Goal: Information Seeking & Learning: Learn about a topic

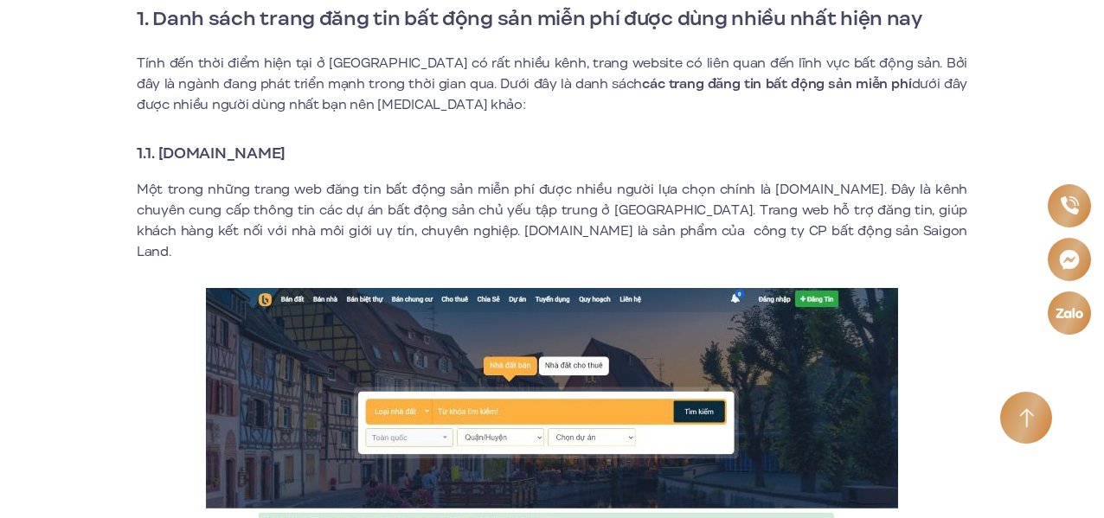
click at [286, 157] on strong "1.1. [DOMAIN_NAME]" at bounding box center [211, 153] width 149 height 23
click at [286, 156] on strong "1.1. [DOMAIN_NAME]" at bounding box center [211, 153] width 149 height 23
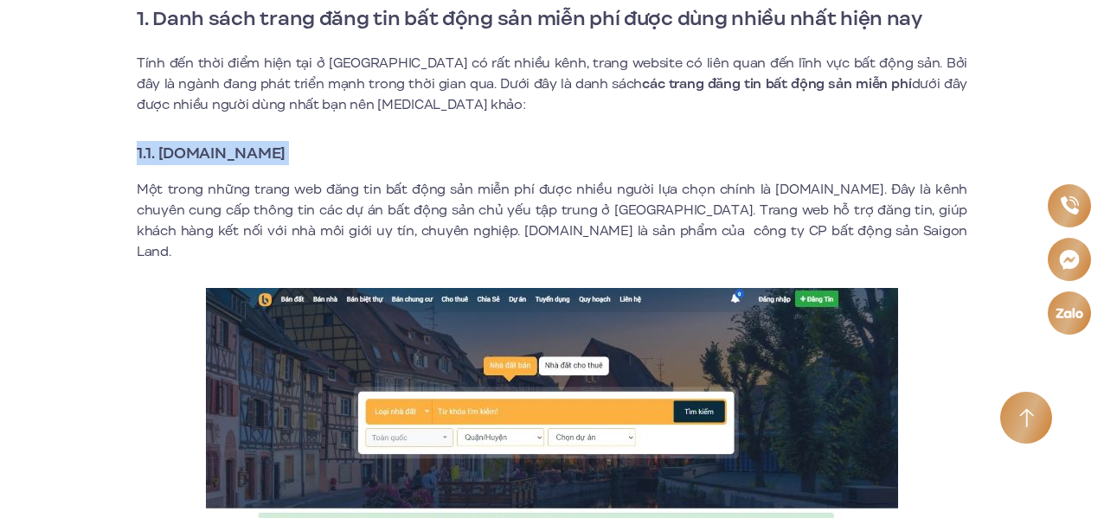
copy div "1.1. [DOMAIN_NAME]"
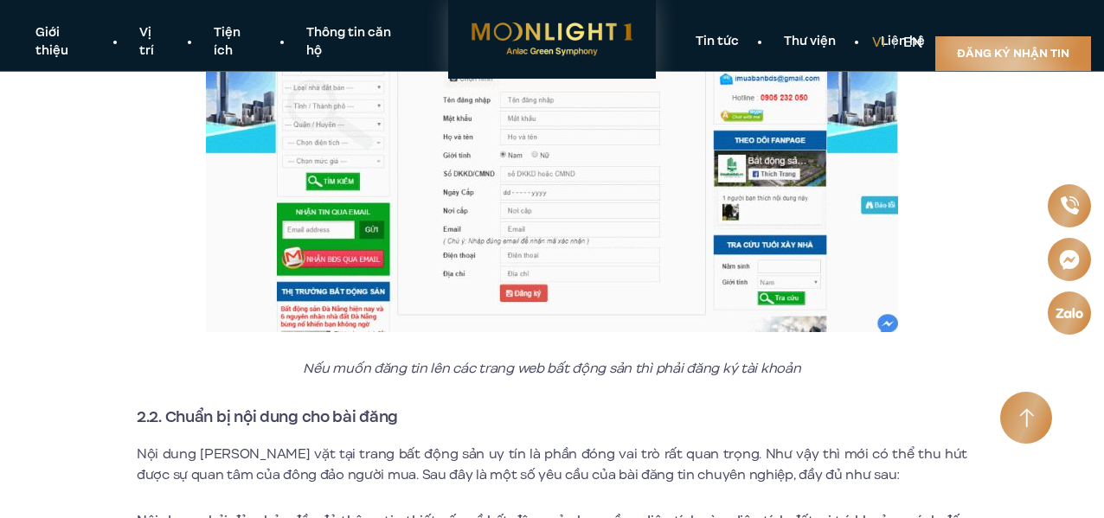
scroll to position [6764, 0]
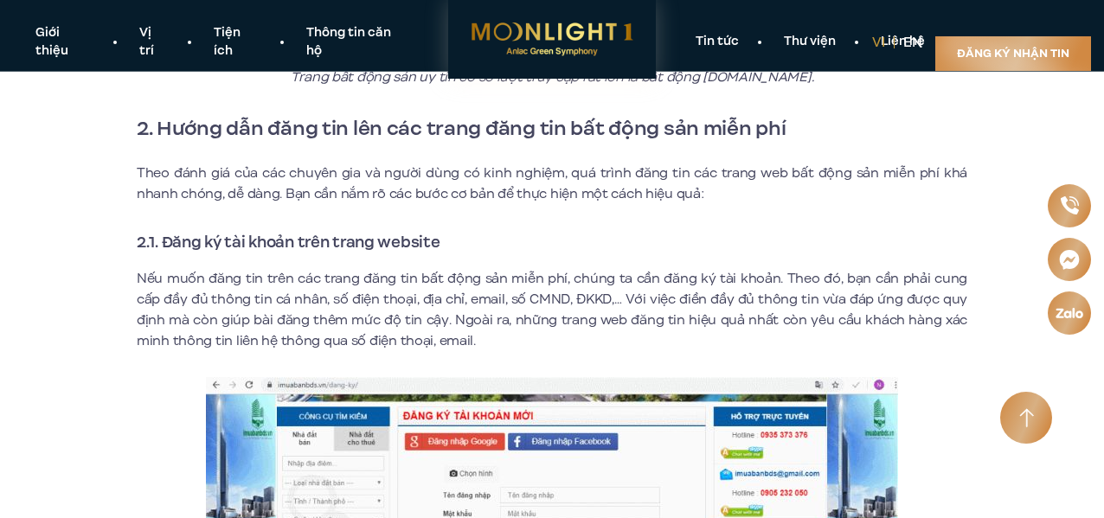
click at [415, 268] on p "Nếu muốn đăng tin trên các trang đăng tin bất động sản miễn phí, chúng ta cần đ…" at bounding box center [552, 309] width 831 height 83
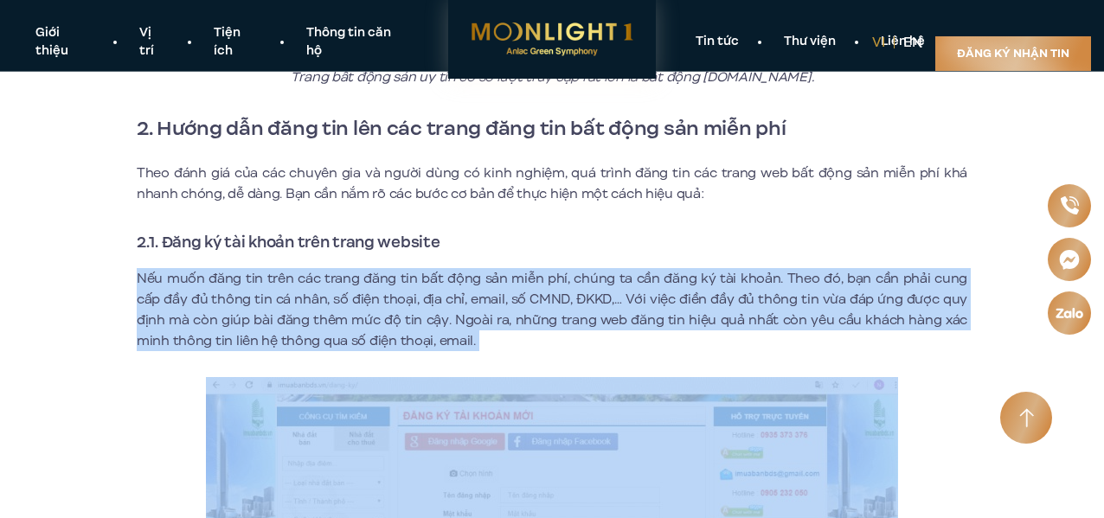
click at [415, 268] on p "Nếu muốn đăng tin trên các trang đăng tin bất động sản miễn phí, chúng ta cần đ…" at bounding box center [552, 309] width 831 height 83
click at [407, 268] on p "Nếu muốn đăng tin trên các trang đăng tin bất động sản miễn phí, chúng ta cần đ…" at bounding box center [552, 309] width 831 height 83
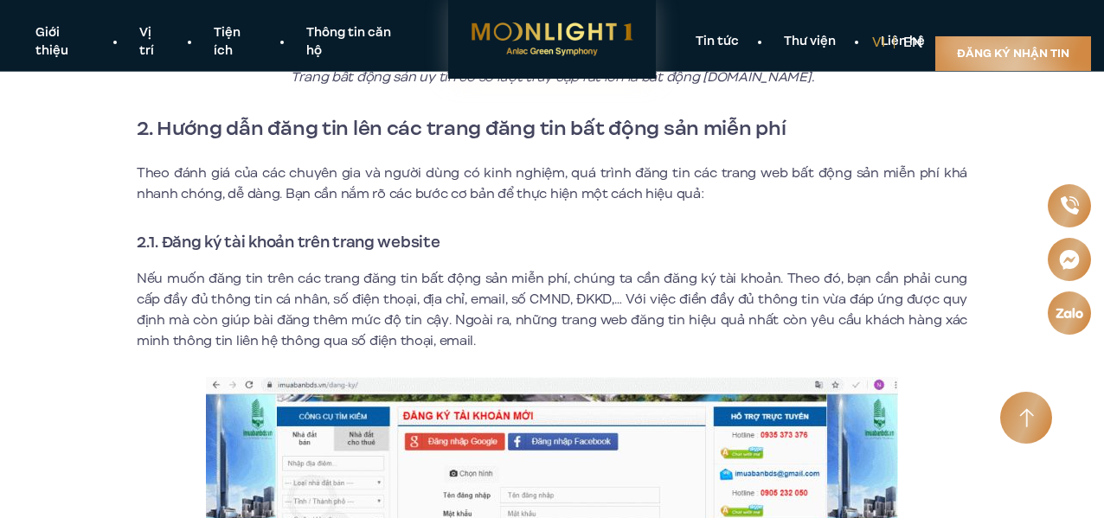
click at [407, 268] on p "Nếu muốn đăng tin trên các trang đăng tin bất động sản miễn phí, chúng ta cần đ…" at bounding box center [552, 309] width 831 height 83
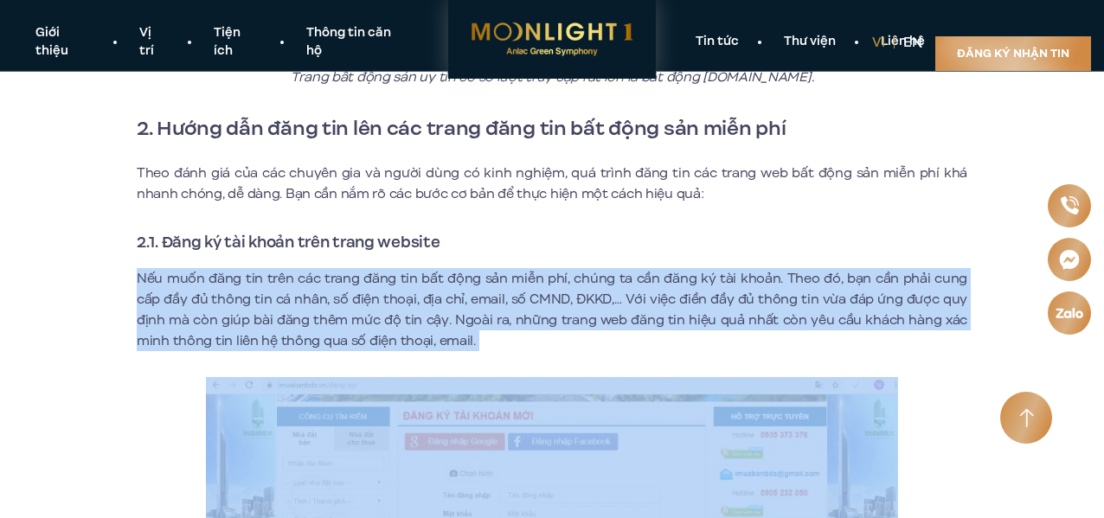
click at [407, 268] on p "Nếu muốn đăng tin trên các trang đăng tin bất động sản miễn phí, chúng ta cần đ…" at bounding box center [552, 309] width 831 height 83
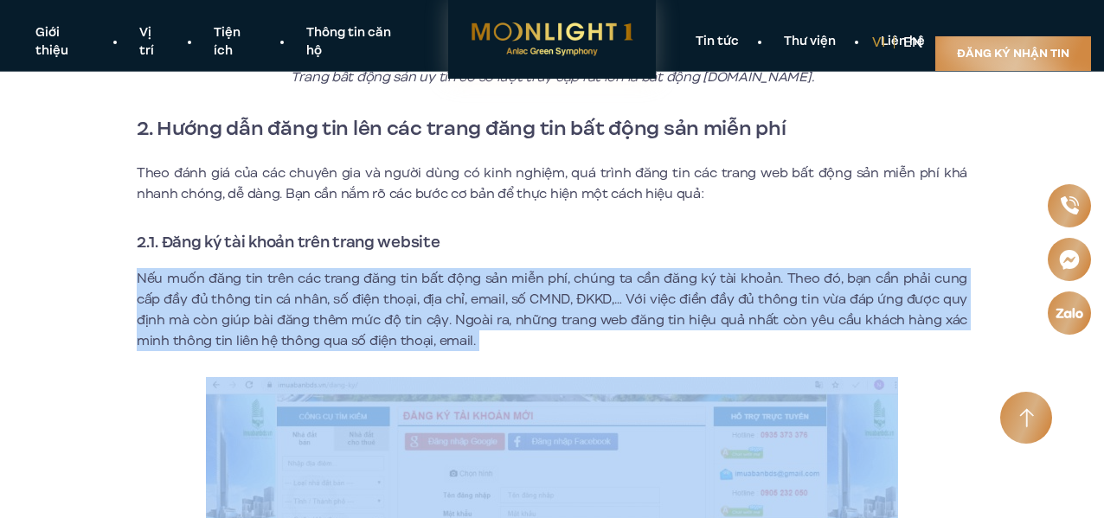
click at [407, 268] on p "Nếu muốn đăng tin trên các trang đăng tin bất động sản miễn phí, chúng ta cần đ…" at bounding box center [552, 309] width 831 height 83
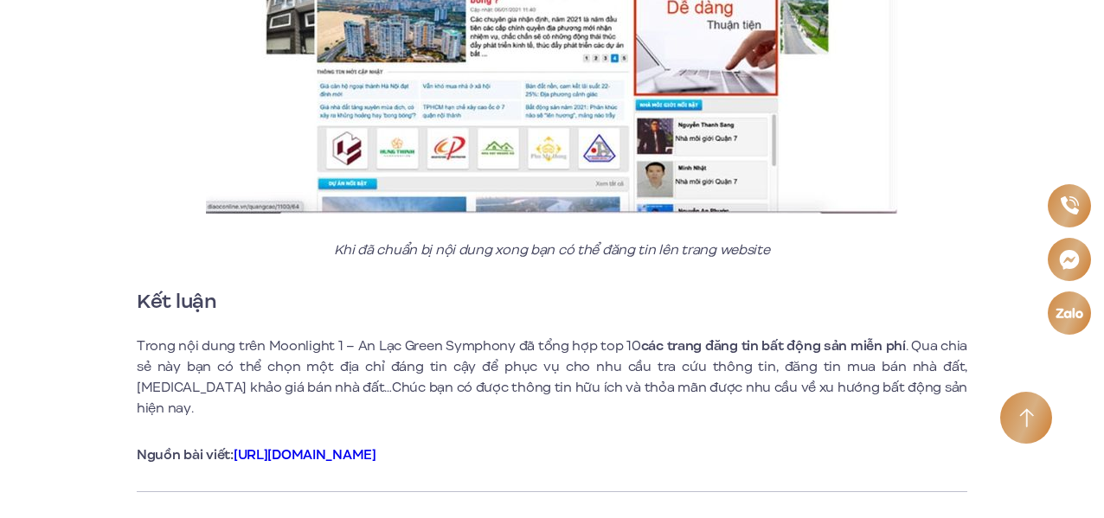
scroll to position [8517, 0]
